Goal: Find specific page/section: Find specific page/section

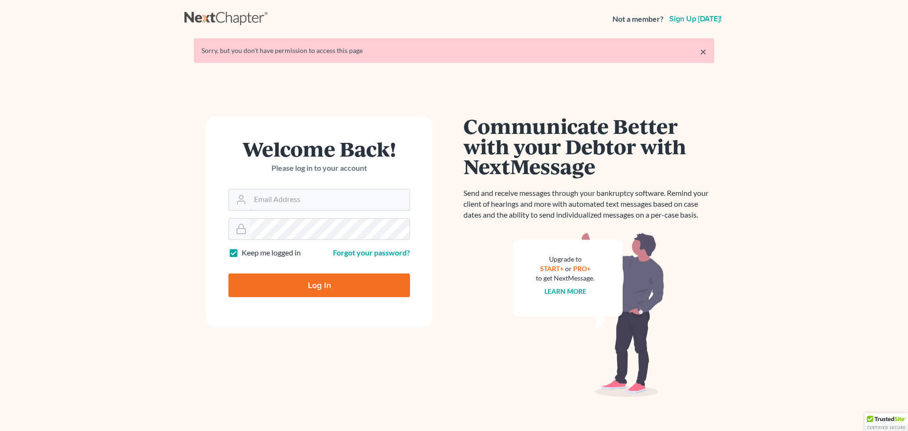
type input "j.m.cook@jmcookesq.com"
click at [346, 279] on input "Log In" at bounding box center [319, 285] width 182 height 24
type input "Thinking..."
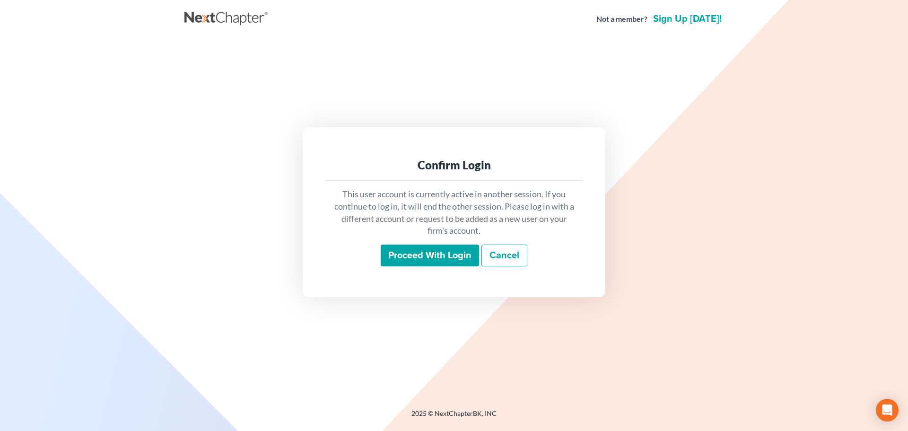
click at [418, 248] on input "Proceed with login" at bounding box center [430, 256] width 98 height 22
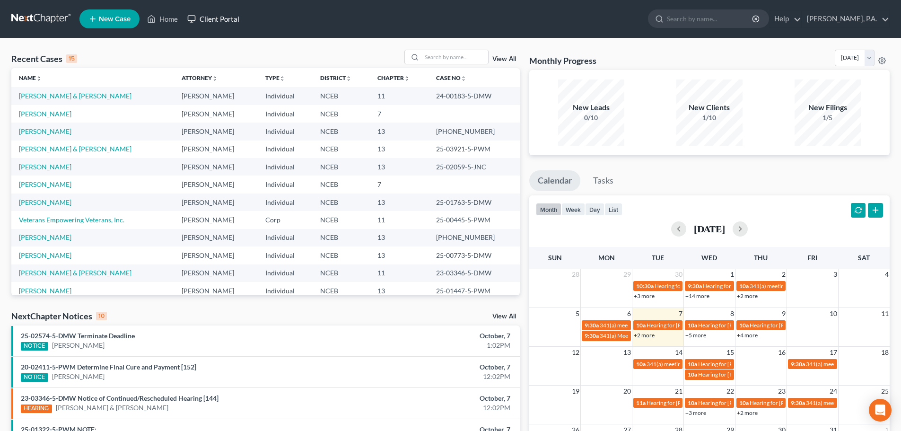
click at [228, 19] on link "Client Portal" at bounding box center [213, 18] width 61 height 17
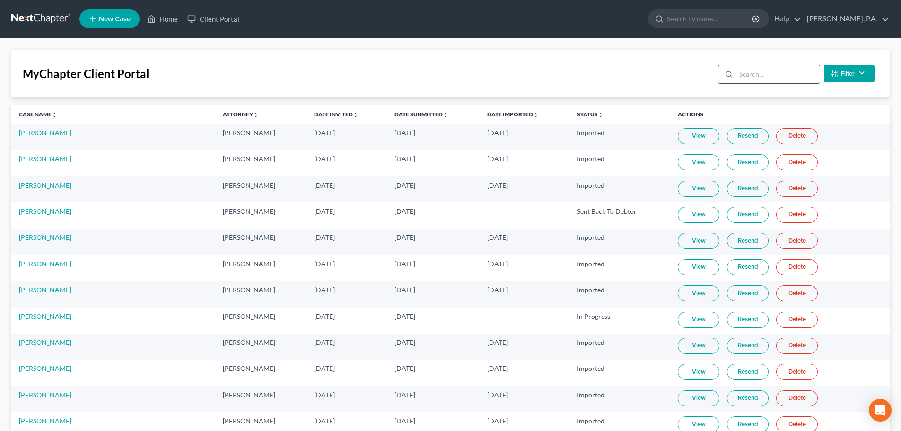
click at [746, 73] on input "search" at bounding box center [778, 74] width 84 height 18
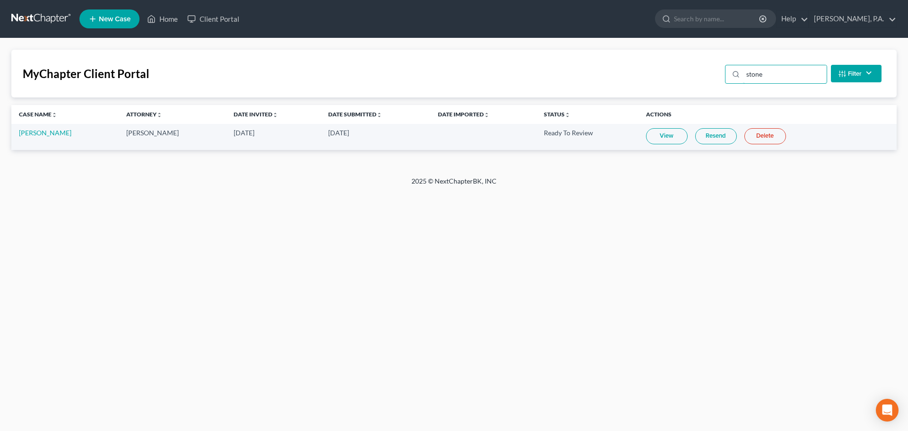
type input "stone"
click at [663, 133] on link "View" at bounding box center [667, 136] width 42 height 16
